Goal: Transaction & Acquisition: Download file/media

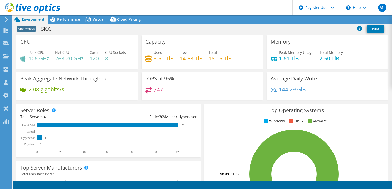
select select "EUFrankfurt"
select select "USD"
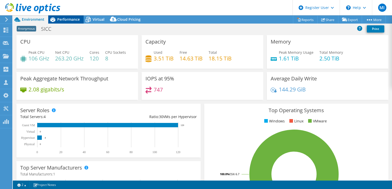
click at [75, 21] on span "Performance" at bounding box center [68, 19] width 23 height 5
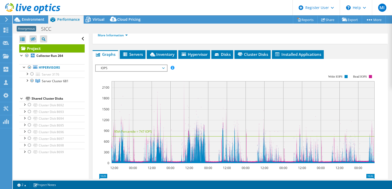
scroll to position [77, 0]
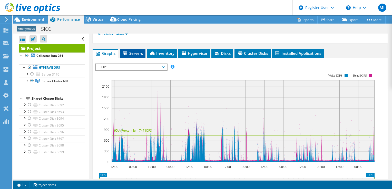
click at [135, 58] on li "Servers" at bounding box center [133, 53] width 26 height 9
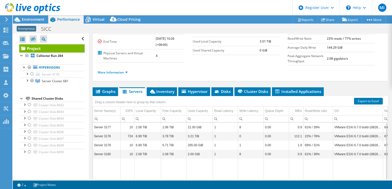
scroll to position [0, 0]
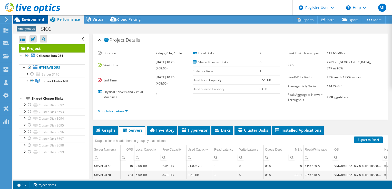
click at [37, 18] on span "Environment" at bounding box center [33, 19] width 23 height 5
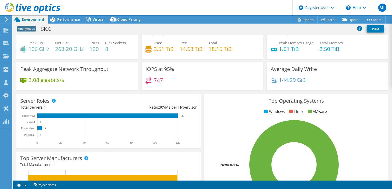
drag, startPoint x: 184, startPoint y: 104, endPoint x: 184, endPoint y: 112, distance: 7.7
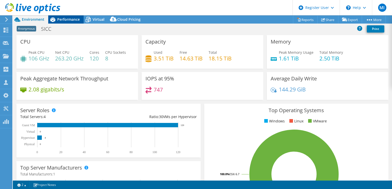
click at [65, 21] on span "Performance" at bounding box center [68, 19] width 23 height 5
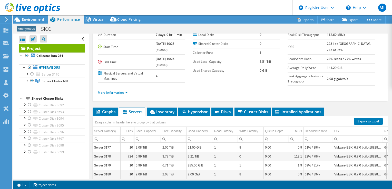
scroll to position [26, 0]
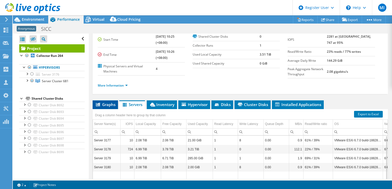
click at [109, 107] on span "Graphs" at bounding box center [105, 104] width 20 height 5
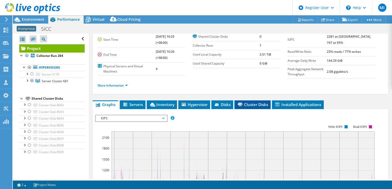
click at [247, 107] on span "Cluster Disks" at bounding box center [252, 104] width 31 height 5
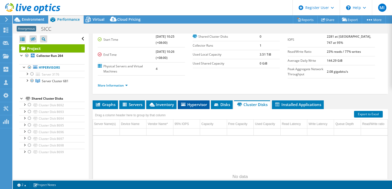
click at [190, 107] on span "Hypervisor" at bounding box center [194, 104] width 27 height 5
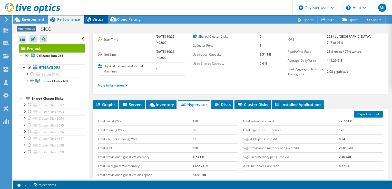
click at [94, 19] on span "Virtual" at bounding box center [99, 19] width 12 height 5
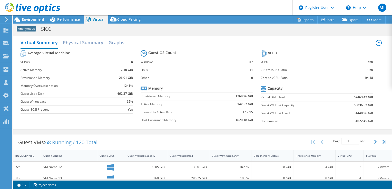
scroll to position [0, 0]
drag, startPoint x: 46, startPoint y: 143, endPoint x: 76, endPoint y: 143, distance: 30.3
click at [76, 143] on div "Guest VMs: 68 Running / 120 Total" at bounding box center [58, 143] width 90 height 16
drag, startPoint x: 76, startPoint y: 143, endPoint x: 79, endPoint y: 144, distance: 2.7
click at [79, 144] on span "68 Running / 120 Total" at bounding box center [71, 142] width 52 height 7
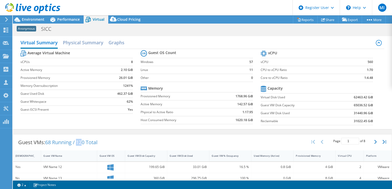
drag, startPoint x: 78, startPoint y: 143, endPoint x: 84, endPoint y: 143, distance: 6.4
click at [84, 143] on span "68 Running / 120 Total" at bounding box center [71, 142] width 52 height 7
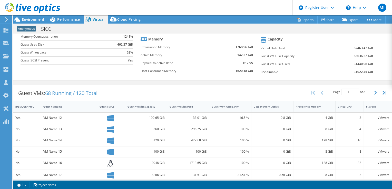
drag, startPoint x: 115, startPoint y: 141, endPoint x: 119, endPoint y: 112, distance: 29.8
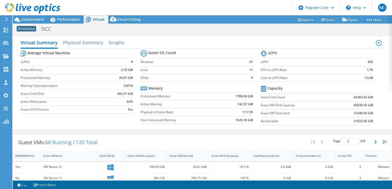
click at [36, 16] on div at bounding box center [30, 8] width 60 height 17
click at [36, 18] on span "Environment" at bounding box center [33, 19] width 23 height 5
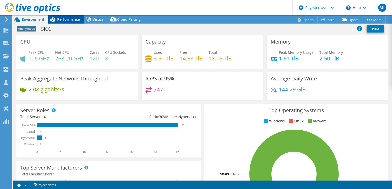
click at [56, 21] on icon at bounding box center [52, 19] width 9 height 9
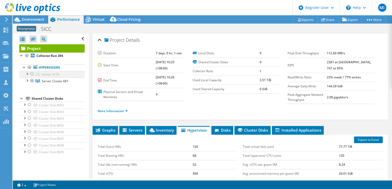
click at [27, 74] on div at bounding box center [26, 73] width 5 height 5
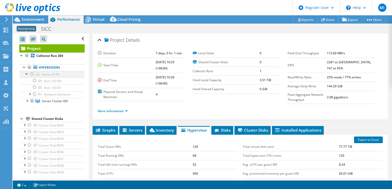
click at [33, 74] on div at bounding box center [32, 74] width 5 height 6
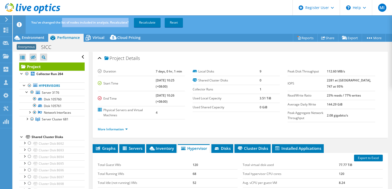
drag, startPoint x: 69, startPoint y: 22, endPoint x: 130, endPoint y: 23, distance: 60.3
click at [130, 23] on div "You've changed the list of nodes included in analysis. Recalculate? Recalculate…" at bounding box center [212, 22] width 364 height 14
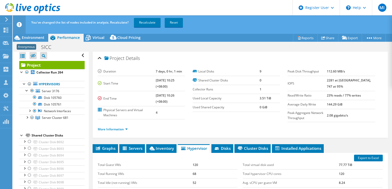
scroll to position [2, 0]
click at [23, 135] on div at bounding box center [21, 134] width 5 height 5
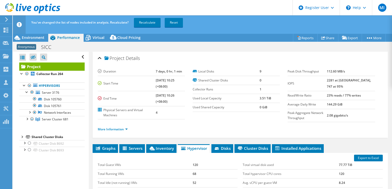
click at [23, 136] on div at bounding box center [21, 136] width 5 height 5
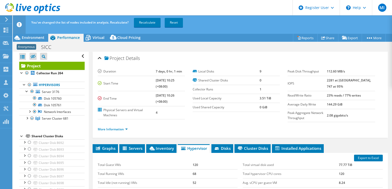
scroll to position [2, 0]
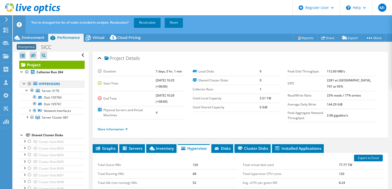
click at [29, 84] on div at bounding box center [29, 84] width 5 height 6
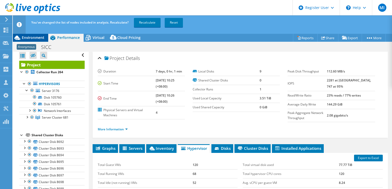
click at [31, 38] on span "Environment" at bounding box center [33, 37] width 23 height 5
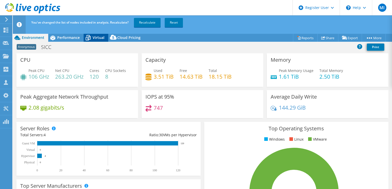
click at [87, 38] on icon at bounding box center [88, 37] width 9 height 9
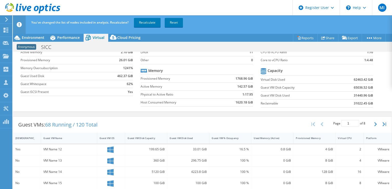
scroll to position [51, 0]
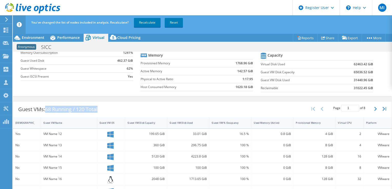
drag, startPoint x: 46, startPoint y: 106, endPoint x: 110, endPoint y: 110, distance: 64.1
click at [109, 110] on div "Guest VMs: 68 Running / 120 Total Page 1 of 8 5 rows 10 rows 20 rows 25 rows 50…" at bounding box center [202, 110] width 379 height 16
click at [110, 110] on div "Guest VMs: 68 Running / 120 Total Page 1 of 8 5 rows 10 rows 20 rows 25 rows 50…" at bounding box center [202, 110] width 379 height 16
drag, startPoint x: 99, startPoint y: 107, endPoint x: 34, endPoint y: 108, distance: 65.2
click at [34, 108] on div "Guest VMs: 68 Running / 120 Total" at bounding box center [58, 110] width 90 height 16
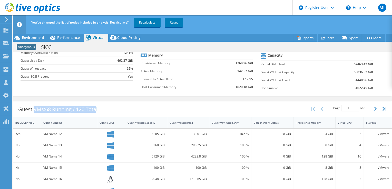
click at [34, 108] on div "Guest VMs: 68 Running / 120 Total" at bounding box center [58, 110] width 90 height 16
click at [40, 105] on div "Guest VMs: 68 Running / 120 Total" at bounding box center [58, 110] width 90 height 16
drag, startPoint x: 40, startPoint y: 105, endPoint x: 85, endPoint y: 102, distance: 45.6
click at [85, 102] on div "Guest VMs: 68 Running / 120 Total" at bounding box center [58, 110] width 90 height 16
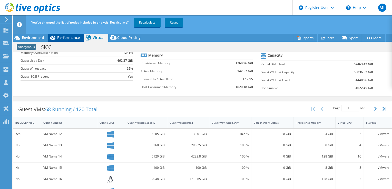
click at [70, 39] on span "Performance" at bounding box center [68, 37] width 23 height 5
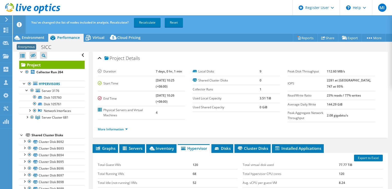
scroll to position [0, 0]
click at [26, 71] on div at bounding box center [26, 72] width 5 height 6
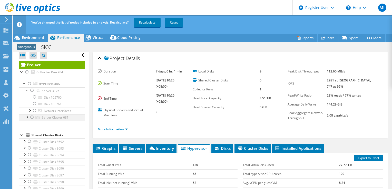
click at [32, 116] on div at bounding box center [32, 118] width 5 height 6
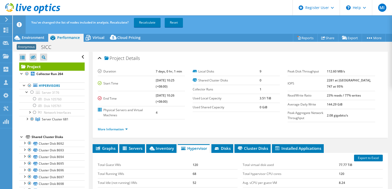
scroll to position [2, 0]
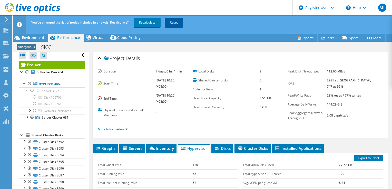
click at [177, 26] on link "Reset" at bounding box center [174, 22] width 18 height 9
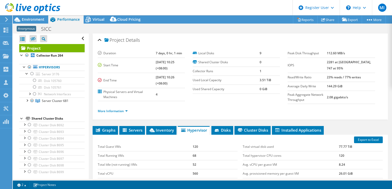
scroll to position [0, 0]
click at [22, 55] on div at bounding box center [21, 55] width 5 height 5
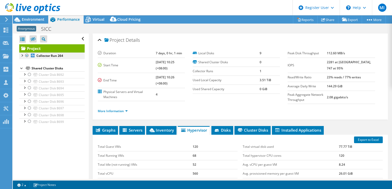
click at [23, 55] on div at bounding box center [21, 55] width 5 height 5
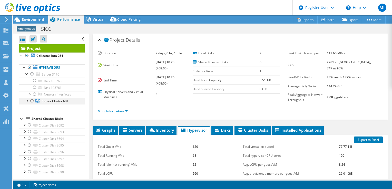
click at [26, 101] on div at bounding box center [26, 100] width 5 height 5
click at [70, 101] on link "Server Cluster 681" at bounding box center [51, 101] width 65 height 7
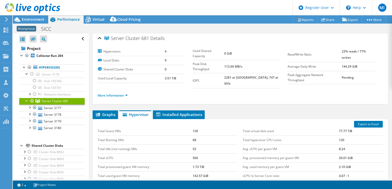
scroll to position [3, 0]
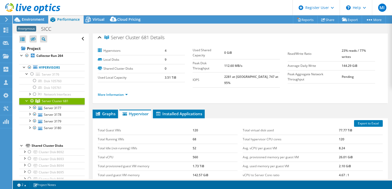
drag, startPoint x: 155, startPoint y: 122, endPoint x: 155, endPoint y: 128, distance: 5.9
click at [64, 121] on link "Server 3179" at bounding box center [51, 121] width 65 height 7
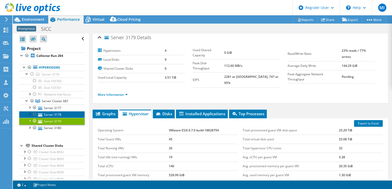
click at [67, 113] on link "Server 3178" at bounding box center [51, 114] width 65 height 7
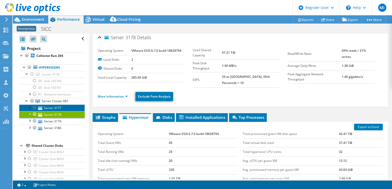
click at [68, 108] on link "Server 3177" at bounding box center [51, 108] width 65 height 7
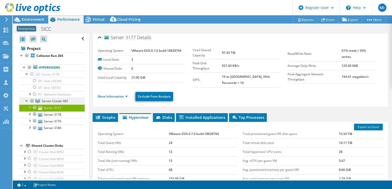
click at [69, 101] on link "Server Cluster 681" at bounding box center [51, 101] width 65 height 7
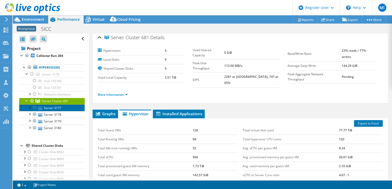
click at [66, 107] on link "Server 3177" at bounding box center [51, 108] width 65 height 7
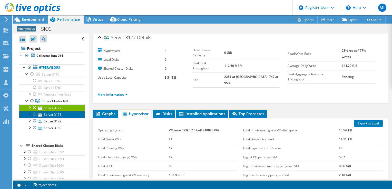
click at [66, 114] on link "Server 3178" at bounding box center [51, 114] width 65 height 7
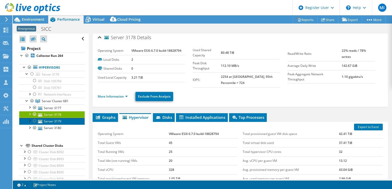
click at [65, 121] on link "Server 3179" at bounding box center [51, 121] width 65 height 7
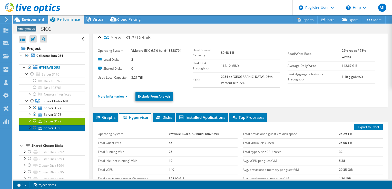
click at [65, 127] on link "Server 3180" at bounding box center [51, 128] width 65 height 7
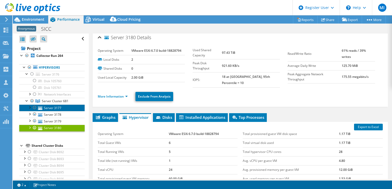
click at [62, 109] on link "Server 3177" at bounding box center [51, 108] width 65 height 7
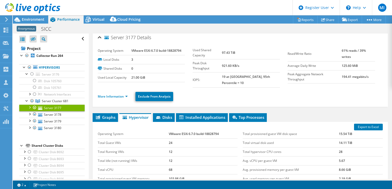
click at [65, 105] on link "Server 3177" at bounding box center [51, 108] width 65 height 7
click at [67, 101] on span "Server Cluster 681" at bounding box center [55, 101] width 27 height 4
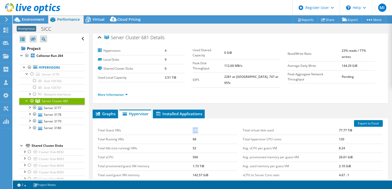
drag, startPoint x: 201, startPoint y: 128, endPoint x: 204, endPoint y: 129, distance: 3.9
click at [204, 129] on tr "Total Guest VMs 120" at bounding box center [168, 130] width 140 height 9
drag, startPoint x: 204, startPoint y: 129, endPoint x: 201, endPoint y: 128, distance: 3.9
click at [201, 128] on td "120" at bounding box center [215, 130] width 45 height 9
click at [196, 135] on td "68" at bounding box center [215, 139] width 45 height 9
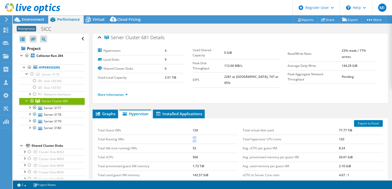
drag, startPoint x: 196, startPoint y: 136, endPoint x: 184, endPoint y: 134, distance: 12.4
click at [184, 135] on tr "Total Running VMs 68" at bounding box center [168, 139] width 140 height 9
click at [183, 135] on td "Total Running VMs" at bounding box center [145, 139] width 95 height 9
drag, startPoint x: 166, startPoint y: 50, endPoint x: 156, endPoint y: 49, distance: 10.0
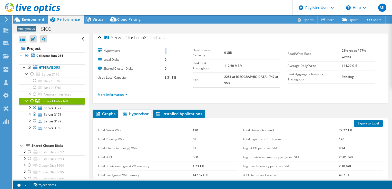
click at [156, 49] on tr "Hypervisors 4" at bounding box center [141, 50] width 87 height 9
click at [156, 49] on label "Hypervisors" at bounding box center [131, 50] width 67 height 5
click at [67, 75] on link "Server 3176" at bounding box center [51, 74] width 65 height 7
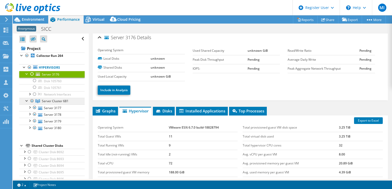
click at [63, 100] on span "Server Cluster 681" at bounding box center [55, 101] width 27 height 4
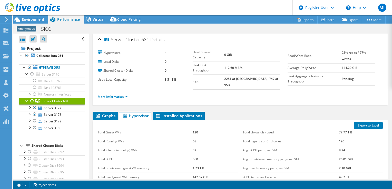
scroll to position [0, 0]
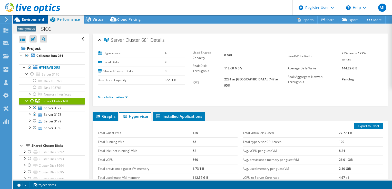
click at [42, 20] on span "Environment" at bounding box center [33, 19] width 23 height 5
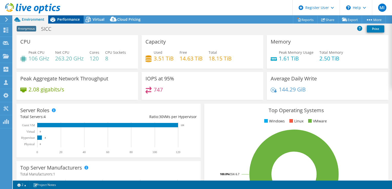
click at [56, 20] on icon at bounding box center [52, 19] width 9 height 9
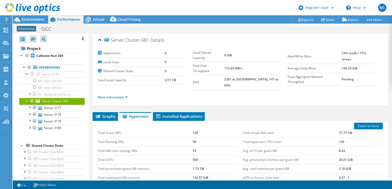
drag, startPoint x: 257, startPoint y: 90, endPoint x: 257, endPoint y: 84, distance: 6.2
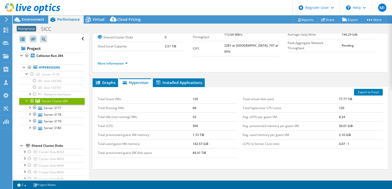
scroll to position [65, 0]
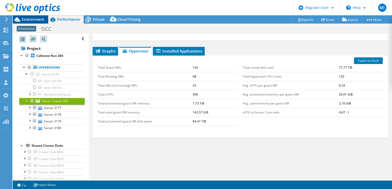
click at [32, 20] on span "Environment" at bounding box center [33, 19] width 23 height 5
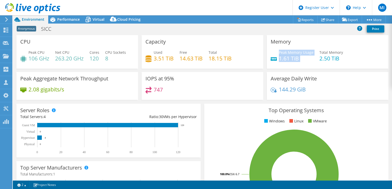
drag, startPoint x: 277, startPoint y: 52, endPoint x: 297, endPoint y: 61, distance: 22.1
click at [297, 61] on div "Peak Memory Usage 1.61 TiB Total Memory 2.50 TiB" at bounding box center [328, 58] width 114 height 17
click at [297, 59] on h4 "1.61 TiB" at bounding box center [296, 59] width 35 height 6
click at [72, 20] on span "Performance" at bounding box center [68, 19] width 23 height 5
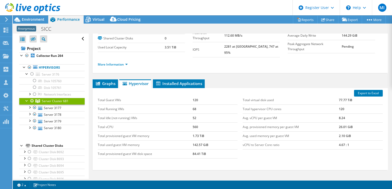
scroll to position [40, 0]
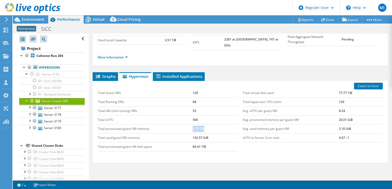
drag, startPoint x: 207, startPoint y: 123, endPoint x: 191, endPoint y: 124, distance: 16.2
click at [191, 125] on tr "Total provisioned guest VM memory 1.73 TiB" at bounding box center [168, 129] width 140 height 9
drag, startPoint x: 191, startPoint y: 124, endPoint x: 214, endPoint y: 136, distance: 26.0
click at [214, 136] on tr "Total used guest VM memory 142.57 GiB" at bounding box center [168, 138] width 140 height 9
drag, startPoint x: 214, startPoint y: 136, endPoint x: 214, endPoint y: 133, distance: 2.8
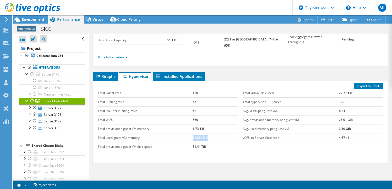
click at [214, 134] on td "142.57 GiB" at bounding box center [215, 138] width 45 height 9
click at [29, 17] on div at bounding box center [30, 8] width 60 height 17
click at [29, 18] on span "Environment" at bounding box center [33, 19] width 23 height 5
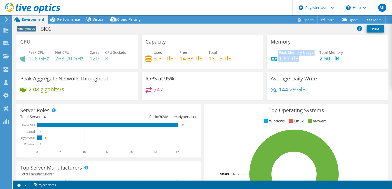
drag, startPoint x: 300, startPoint y: 59, endPoint x: 266, endPoint y: 58, distance: 33.9
click at [267, 58] on div "Memory Peak Memory Usage 1.61 TiB Total Memory 2.50 TiB" at bounding box center [328, 52] width 122 height 34
click at [297, 61] on div "Peak Memory Usage 1.61 TiB Total Memory 2.50 TiB" at bounding box center [328, 58] width 114 height 17
drag, startPoint x: 298, startPoint y: 59, endPoint x: 276, endPoint y: 52, distance: 23.1
click at [276, 52] on div "Peak Memory Usage 1.61 TiB" at bounding box center [292, 56] width 43 height 12
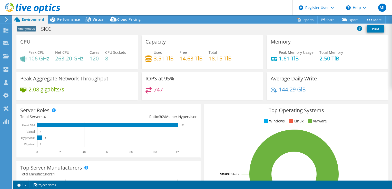
click at [345, 82] on div "Average Daily Write 144.29 GiB" at bounding box center [328, 86] width 122 height 28
click at [71, 20] on span "Performance" at bounding box center [68, 19] width 23 height 5
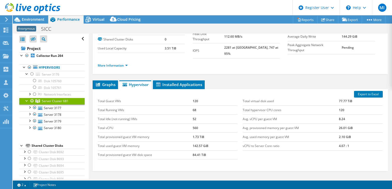
scroll to position [65, 0]
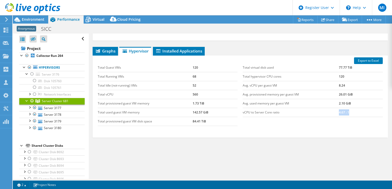
drag, startPoint x: 343, startPoint y: 107, endPoint x: 357, endPoint y: 109, distance: 14.2
click at [357, 109] on td "4.67 : 1" at bounding box center [361, 112] width 44 height 9
drag, startPoint x: 357, startPoint y: 109, endPoint x: 348, endPoint y: 113, distance: 10.7
click at [348, 113] on div "Total virtual disk used 77.77 TiB Total hypervisor CPU cores 120 Avg. vCPU per …" at bounding box center [312, 90] width 145 height 64
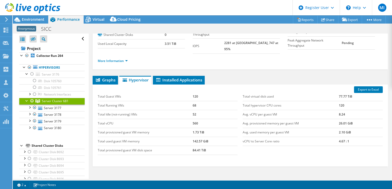
drag, startPoint x: 302, startPoint y: 118, endPoint x: 302, endPoint y: 111, distance: 7.2
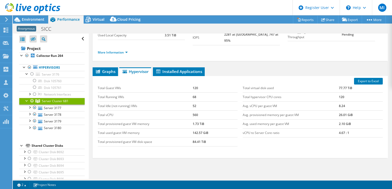
drag, startPoint x: 199, startPoint y: 173, endPoint x: 191, endPoint y: 160, distance: 14.8
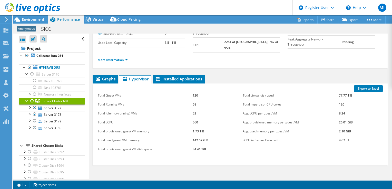
drag, startPoint x: 191, startPoint y: 158, endPoint x: 191, endPoint y: 140, distance: 18.7
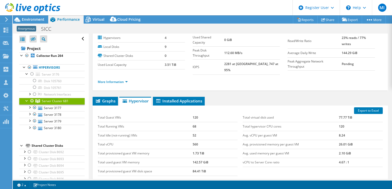
scroll to position [0, 0]
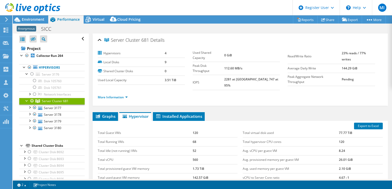
drag, startPoint x: 190, startPoint y: 139, endPoint x: 180, endPoint y: 103, distance: 37.6
click at [87, 15] on icon at bounding box center [88, 19] width 9 height 9
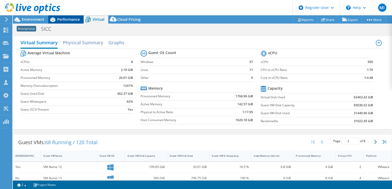
click at [66, 22] on div "Performance" at bounding box center [65, 19] width 35 height 8
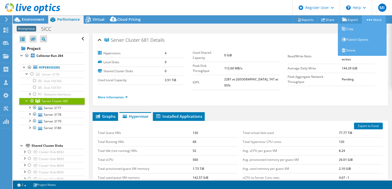
click at [376, 22] on link "More" at bounding box center [374, 20] width 24 height 8
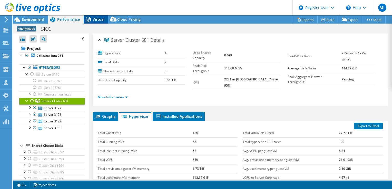
click at [97, 19] on span "Virtual" at bounding box center [99, 19] width 12 height 5
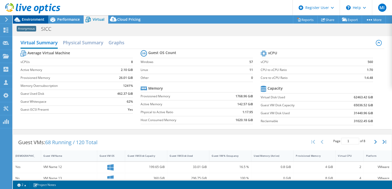
click at [39, 21] on span "Environment" at bounding box center [33, 19] width 23 height 5
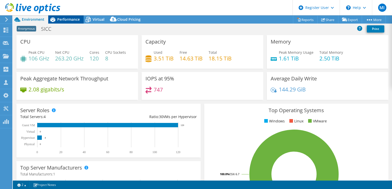
click at [61, 20] on span "Performance" at bounding box center [68, 19] width 23 height 5
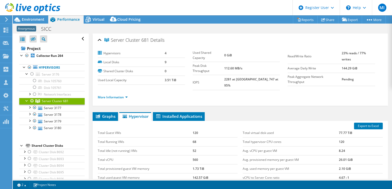
drag, startPoint x: 143, startPoint y: 92, endPoint x: 129, endPoint y: 95, distance: 13.6
click at [142, 94] on ul "More Information" at bounding box center [240, 96] width 285 height 7
click at [123, 95] on link "More Information" at bounding box center [113, 97] width 30 height 4
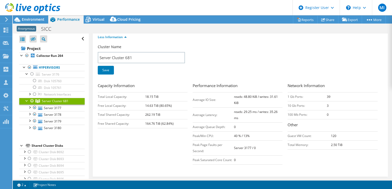
scroll to position [62, 0]
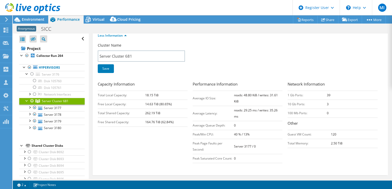
drag, startPoint x: 276, startPoint y: 83, endPoint x: 280, endPoint y: 91, distance: 9.0
click at [56, 107] on link "Server 3177" at bounding box center [51, 108] width 65 height 7
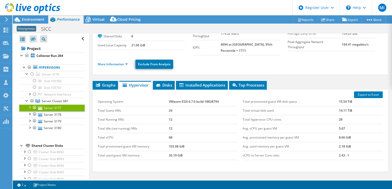
scroll to position [11, 0]
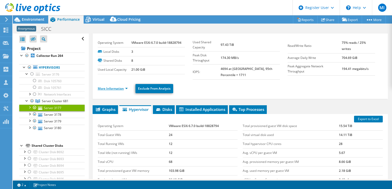
click at [127, 88] on link "More Information" at bounding box center [113, 89] width 30 height 4
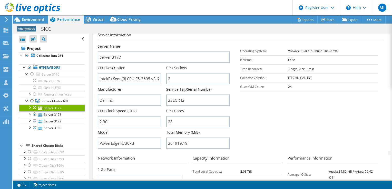
scroll to position [88, 0]
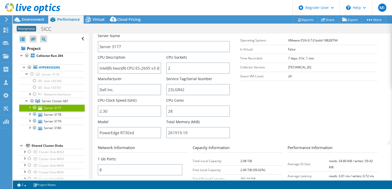
drag, startPoint x: 312, startPoint y: 105, endPoint x: 312, endPoint y: 110, distance: 5.1
drag, startPoint x: 170, startPoint y: 86, endPoint x: 181, endPoint y: 86, distance: 10.8
click at [181, 86] on input "23LGR42" at bounding box center [198, 88] width 64 height 11
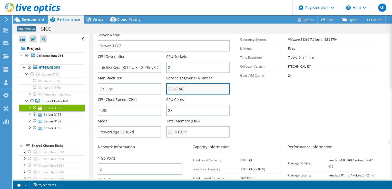
click at [179, 88] on input "23LGR42" at bounding box center [198, 88] width 64 height 11
drag, startPoint x: 182, startPoint y: 85, endPoint x: 175, endPoint y: 87, distance: 6.8
click at [175, 87] on input "23LGR42" at bounding box center [198, 88] width 64 height 11
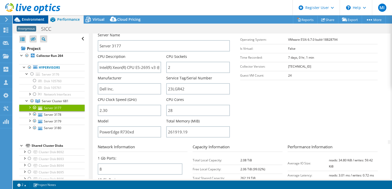
click at [37, 19] on span "Environment" at bounding box center [33, 19] width 23 height 5
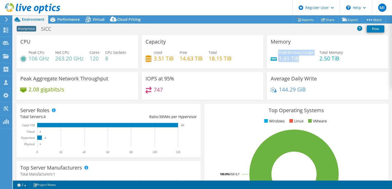
drag, startPoint x: 298, startPoint y: 60, endPoint x: 273, endPoint y: 61, distance: 24.4
click at [273, 61] on div "Peak Memory Usage 1.61 TiB" at bounding box center [292, 56] width 43 height 12
click at [273, 61] on icon at bounding box center [274, 59] width 6 height 4
drag, startPoint x: 281, startPoint y: 59, endPoint x: 288, endPoint y: 58, distance: 6.4
click at [288, 58] on h4 "1.61 TiB" at bounding box center [296, 59] width 35 height 6
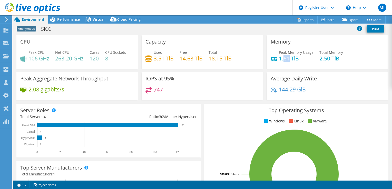
click at [288, 58] on h4 "1.61 TiB" at bounding box center [296, 59] width 35 height 6
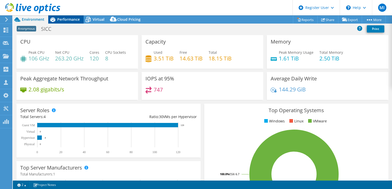
click at [75, 16] on div "Performance" at bounding box center [65, 19] width 35 height 8
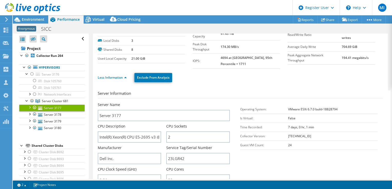
scroll to position [14, 0]
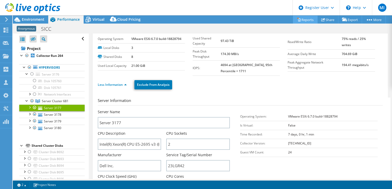
click at [307, 19] on link "Reports" at bounding box center [305, 20] width 25 height 8
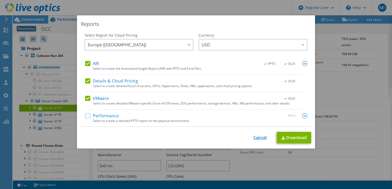
click at [256, 136] on link "Cancel" at bounding box center [260, 138] width 13 height 5
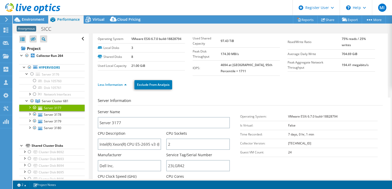
click at [177, 17] on div "Project Actions Project Actions Reports Share Export vSAN ReadyNode Sizer" at bounding box center [203, 19] width 380 height 8
click at [101, 103] on h3 "Server Information" at bounding box center [240, 102] width 285 height 8
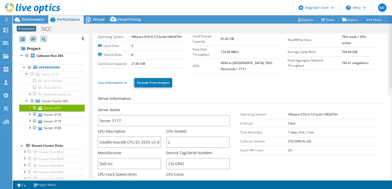
drag, startPoint x: 207, startPoint y: 93, endPoint x: 214, endPoint y: 105, distance: 13.9
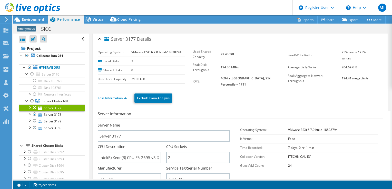
drag, startPoint x: 212, startPoint y: 92, endPoint x: 213, endPoint y: 84, distance: 8.4
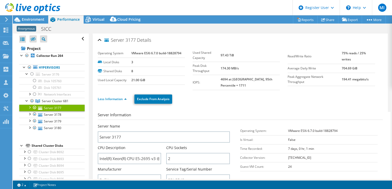
drag, startPoint x: 217, startPoint y: 94, endPoint x: 206, endPoint y: 51, distance: 44.7
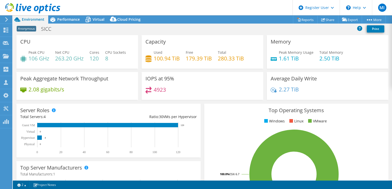
select select "EUFrankfurt"
select select "USD"
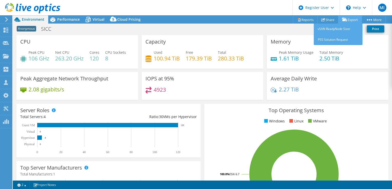
click at [353, 17] on link "Export" at bounding box center [350, 20] width 24 height 8
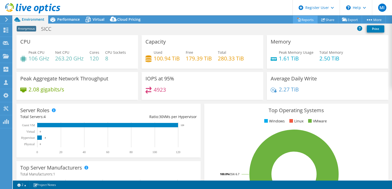
click at [312, 22] on link "Reports" at bounding box center [305, 20] width 25 height 8
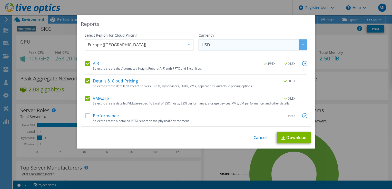
click at [235, 45] on span "USD" at bounding box center [254, 45] width 105 height 11
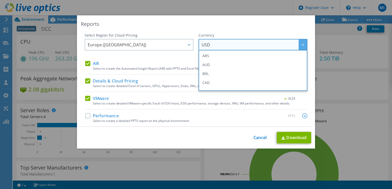
click at [235, 45] on span "USD" at bounding box center [254, 45] width 105 height 11
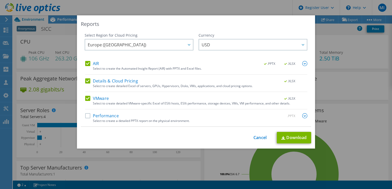
drag, startPoint x: 81, startPoint y: 113, endPoint x: 84, endPoint y: 116, distance: 4.2
click at [81, 113] on div "Select Region for Cloud Pricing Asia Pacific (Hong Kong) Asia Pacific (Mumbai) …" at bounding box center [196, 80] width 231 height 94
click at [85, 116] on label "Performance" at bounding box center [102, 115] width 34 height 5
click at [0, 0] on input "Performance" at bounding box center [0, 0] width 0 height 0
click at [287, 137] on link "Download" at bounding box center [294, 138] width 34 height 12
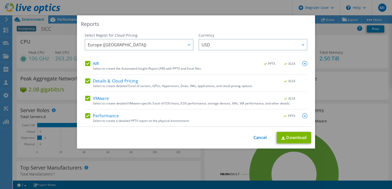
click at [309, 22] on div "Reports Select Region for Cloud Pricing Asia Pacific (Hong Kong) Asia Pacific (…" at bounding box center [196, 82] width 238 height 134
click at [325, 26] on div "Reports Select Region for Cloud Pricing Asia Pacific (Hong Kong) Asia Pacific (…" at bounding box center [196, 94] width 392 height 159
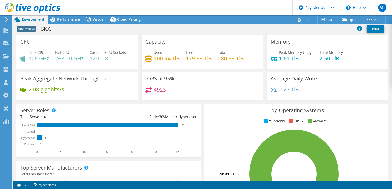
click at [8, 21] on icon at bounding box center [7, 19] width 4 height 5
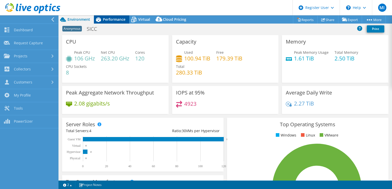
click at [116, 16] on div "Performance" at bounding box center [111, 19] width 35 height 8
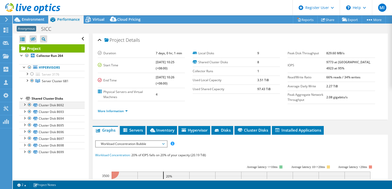
click at [30, 105] on div at bounding box center [29, 105] width 5 height 6
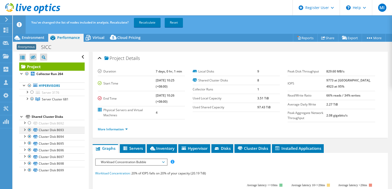
click at [31, 131] on div at bounding box center [29, 130] width 5 height 6
click at [30, 141] on div at bounding box center [29, 143] width 5 height 6
click at [29, 137] on div at bounding box center [29, 137] width 5 height 6
click at [31, 150] on div at bounding box center [29, 150] width 5 height 6
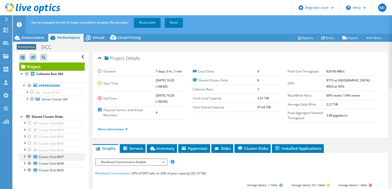
click at [30, 158] on div at bounding box center [29, 157] width 5 height 6
click at [30, 165] on div at bounding box center [29, 164] width 5 height 6
click at [30, 170] on div at bounding box center [29, 170] width 5 height 6
click at [53, 183] on div "Open All Close All Hide Excluded Nodes Project Tree Filter" at bounding box center [51, 125] width 76 height 146
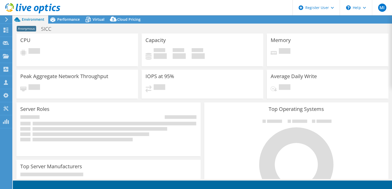
select select "EUFrankfurt"
select select "USD"
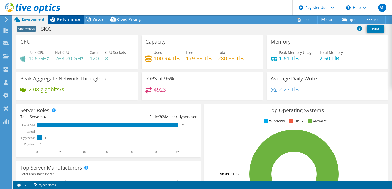
click at [75, 21] on span "Performance" at bounding box center [68, 19] width 23 height 5
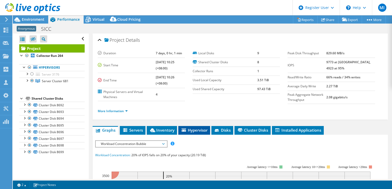
click at [194, 126] on li "Hypervisor" at bounding box center [194, 130] width 32 height 9
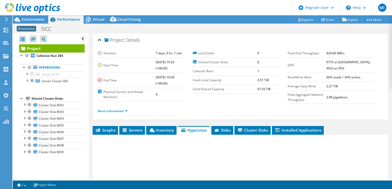
scroll to position [77, 0]
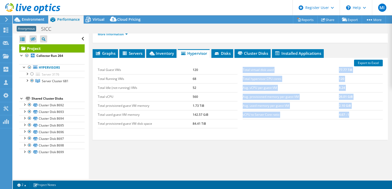
drag, startPoint x: 240, startPoint y: 116, endPoint x: 347, endPoint y: 111, distance: 107.7
click at [347, 111] on div "Total virtual disk used 77.77 TiB Total hypervisor CPU cores 120 Avg. vCPU per …" at bounding box center [312, 93] width 145 height 64
click at [347, 111] on td "4.67 : 1" at bounding box center [361, 114] width 44 height 9
